Goal: Information Seeking & Learning: Learn about a topic

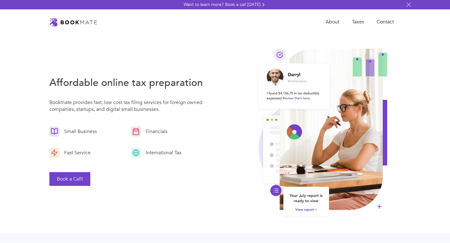
click at [148, 154] on div "International Tax" at bounding box center [162, 152] width 42 height 7
click at [83, 154] on div "Fast Service" at bounding box center [75, 152] width 33 height 7
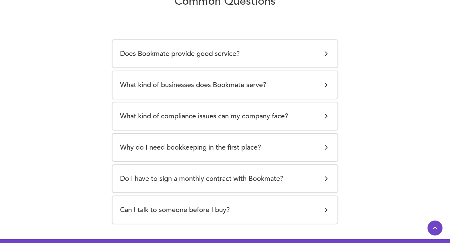
scroll to position [1192, 0]
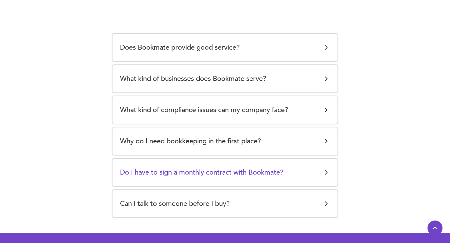
click at [168, 173] on h5 "Do I have to sign a monthly contract with Bookmate?" at bounding box center [202, 172] width 164 height 13
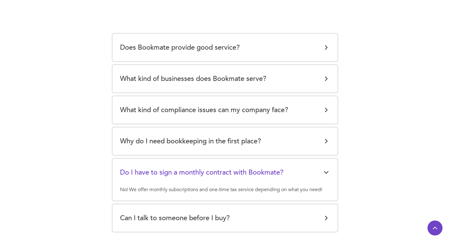
click at [168, 173] on h5 "Do I have to sign a monthly contract with Bookmate?" at bounding box center [202, 172] width 164 height 13
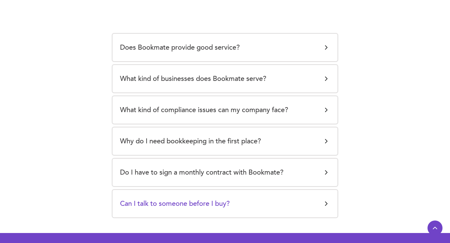
click at [180, 198] on h5 "Can I talk to someone before I buy?" at bounding box center [175, 204] width 110 height 13
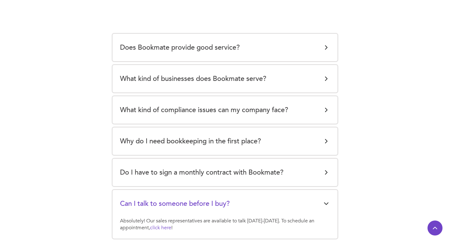
click at [169, 154] on div "Why do I need bookkeeping in the first place? Keeping accurate books is importa…" at bounding box center [225, 142] width 225 height 28
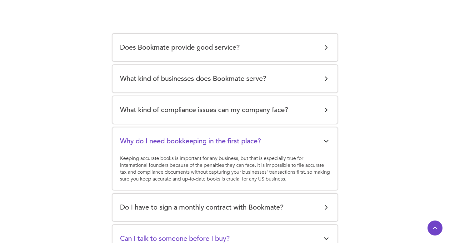
click at [167, 118] on div "What kind of compliance issues can my company face? The IRS has several require…" at bounding box center [225, 110] width 225 height 28
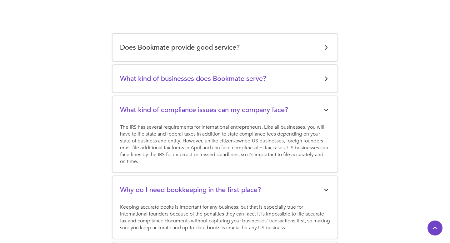
click at [178, 77] on h5 "What kind of businesses does Bookmate serve?" at bounding box center [193, 79] width 146 height 13
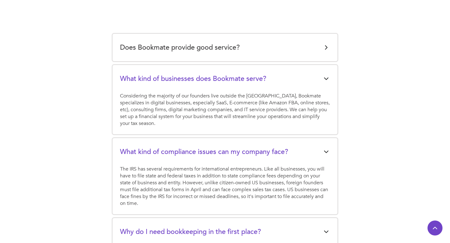
click at [275, 48] on div "Does Bookmate provide good service?" at bounding box center [225, 47] width 210 height 13
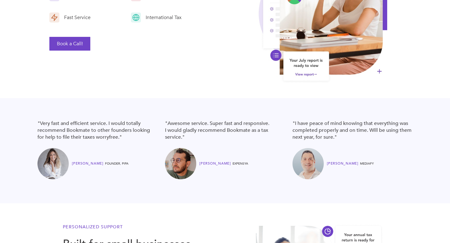
scroll to position [0, 0]
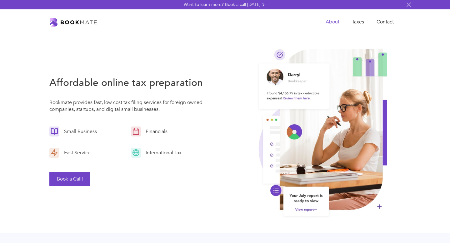
click at [335, 23] on link "About" at bounding box center [333, 22] width 26 height 13
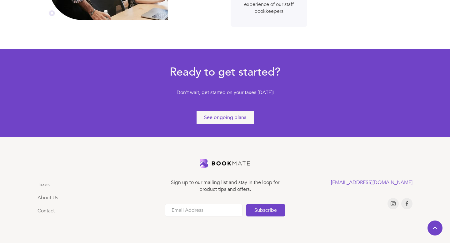
scroll to position [365, 0]
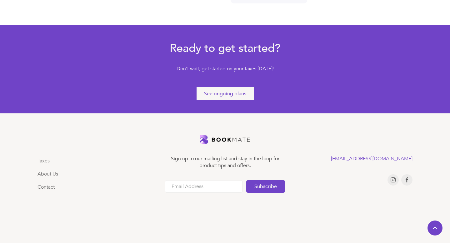
click at [215, 92] on div "See ongoing plans" at bounding box center [225, 93] width 42 height 7
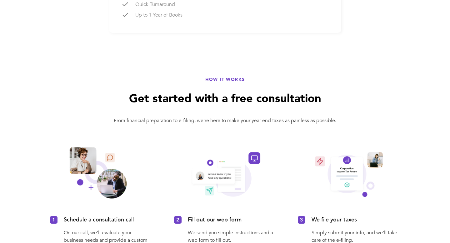
scroll to position [369, 0]
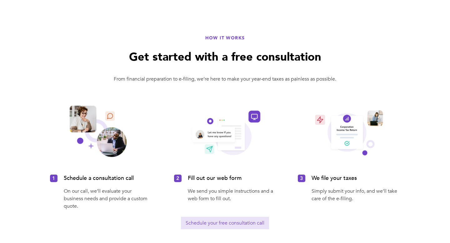
click at [299, 176] on img at bounding box center [302, 179] width 8 height 8
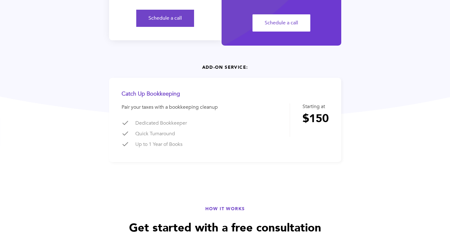
scroll to position [0, 0]
